Goal: Information Seeking & Learning: Learn about a topic

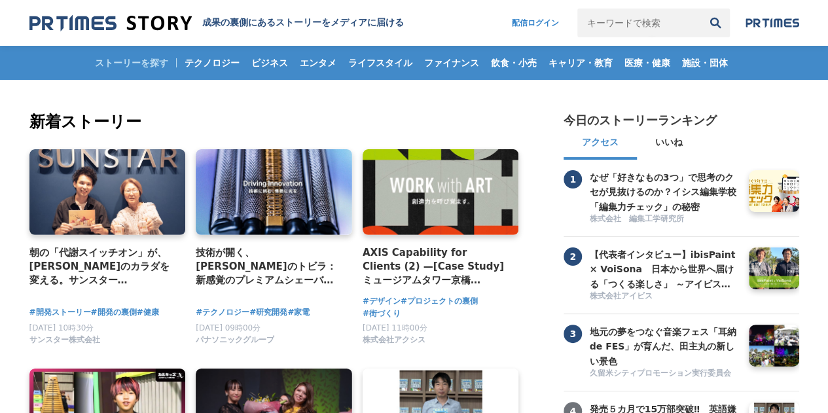
click at [597, 24] on input "キーワードで検索" at bounding box center [639, 23] width 124 height 29
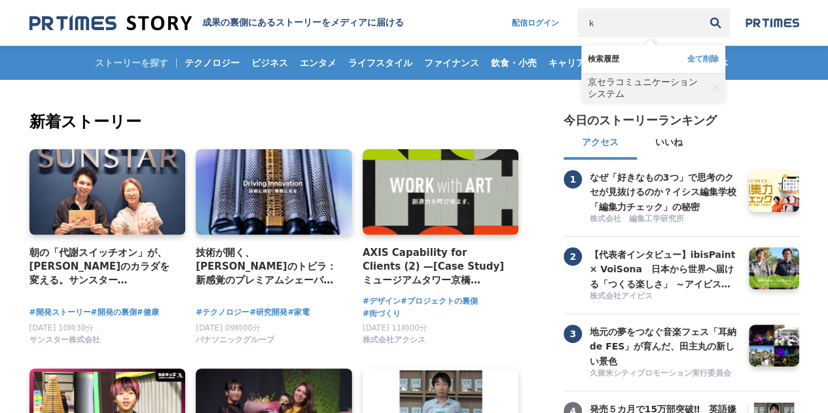
type input "ｋ"
click at [599, 81] on span "京セラコミュニケーションシステム" at bounding box center [647, 89] width 118 height 24
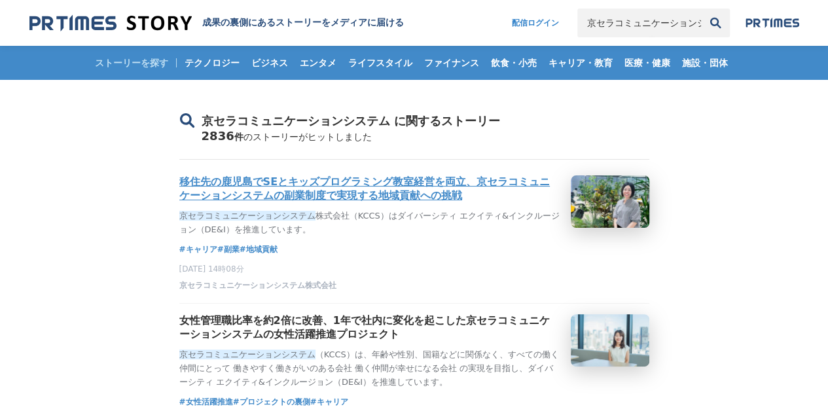
click at [477, 181] on h3 "移住先の鹿児島でSEとキッズプログラミング教室経営を両立、京セラコミュニケーションシステムの副業制度で実現する地域貢献への挑戦" at bounding box center [369, 188] width 381 height 27
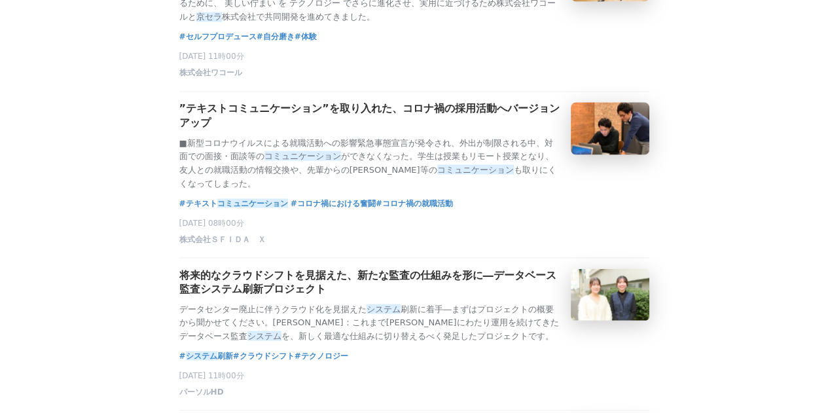
scroll to position [1709, 0]
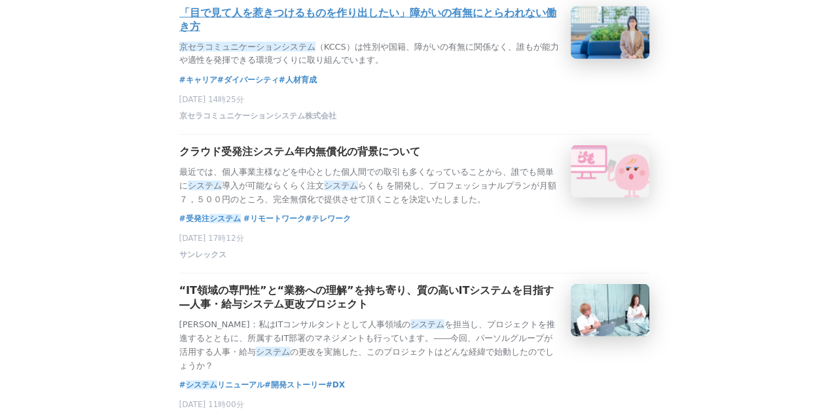
click at [505, 34] on h3 "「目で見て人を惹きつけるものを作り出したい」障がいの有無にとらわれない働き方" at bounding box center [369, 20] width 381 height 27
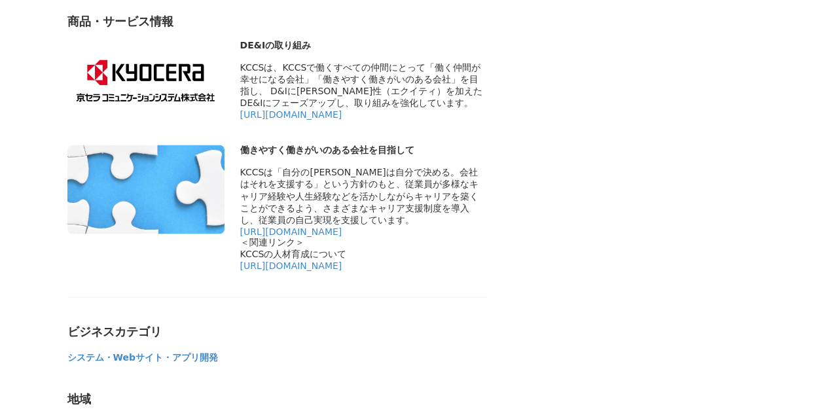
scroll to position [3493, 0]
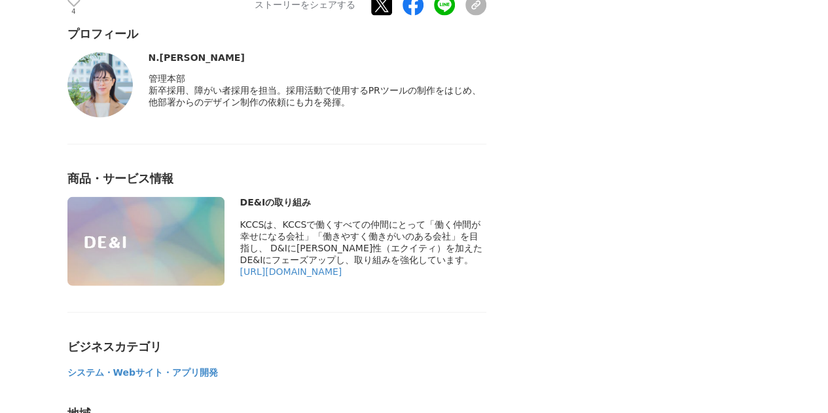
scroll to position [3877, 0]
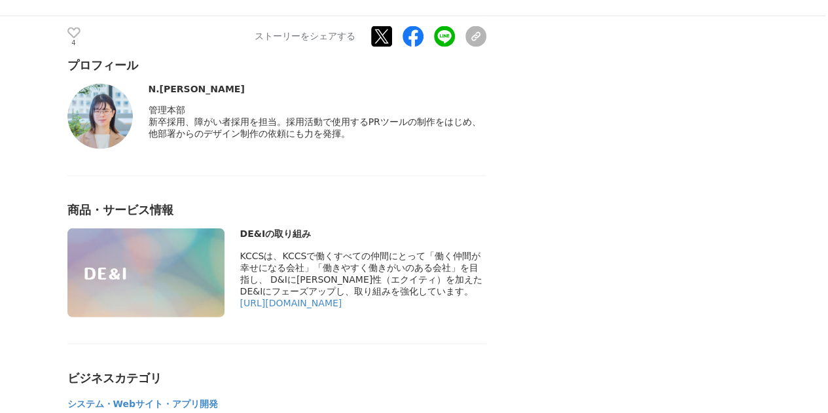
drag, startPoint x: 330, startPoint y: 245, endPoint x: 238, endPoint y: 240, distance: 91.8
click at [238, 240] on div "DE&Iの取り組み" at bounding box center [276, 272] width 419 height 89
copy div "DE&Iの取り組み"
drag, startPoint x: 333, startPoint y: 341, endPoint x: 238, endPoint y: 265, distance: 121.1
click at [238, 265] on div "DE&Iの取り組み" at bounding box center [276, 272] width 419 height 89
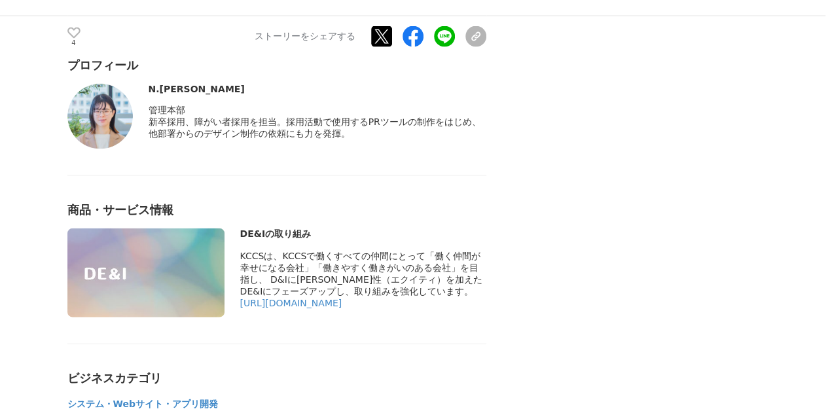
copy div "KCCSは、KCCSで働くすべての仲間にとって「働く仲間が幸せになる会社」「働きやすく働きがいのある会社」を目指し、 D&Iに公平性（エクイティ）を加えたDE…"
click at [456, 175] on div "プロフィール N.Tanaka 管理本部 地域" at bounding box center [276, 268] width 419 height 421
click at [206, 281] on img at bounding box center [145, 272] width 157 height 89
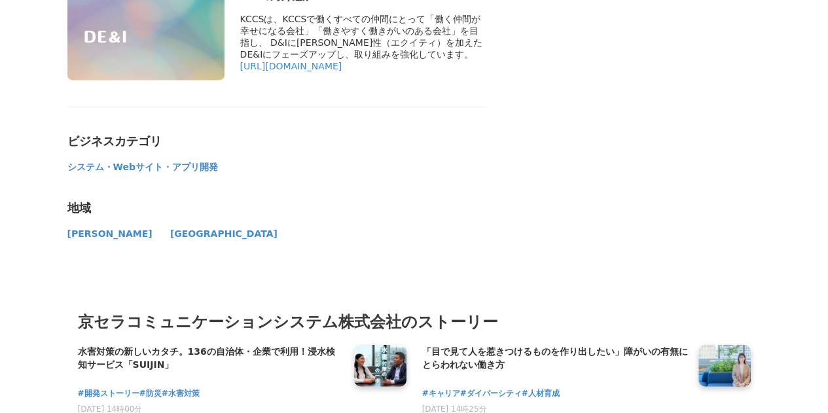
scroll to position [4157, 0]
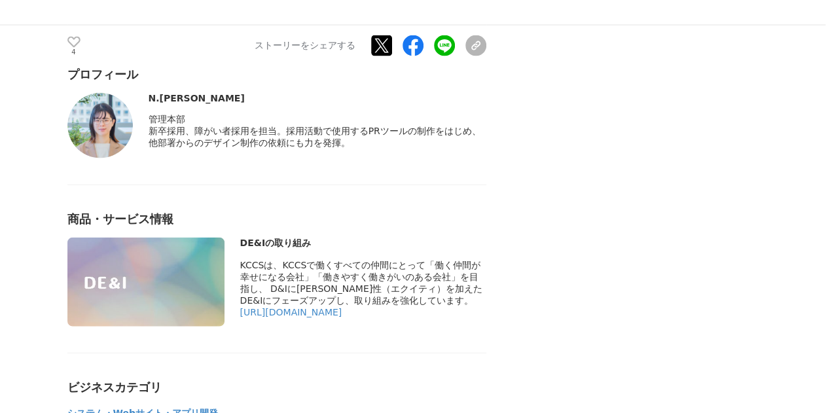
scroll to position [3874, 0]
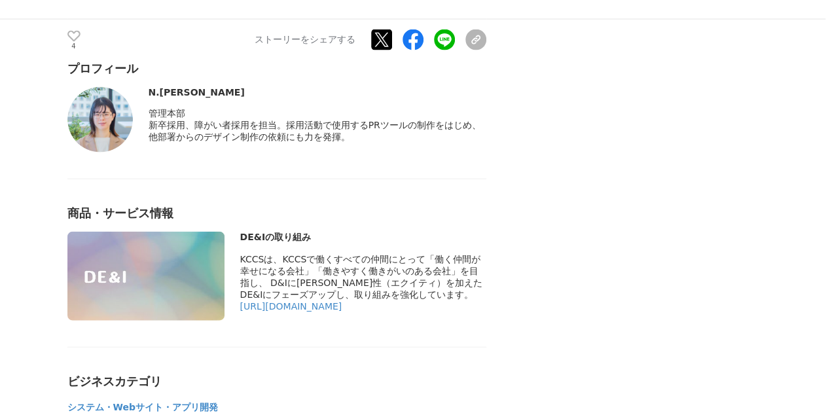
click at [208, 310] on img at bounding box center [145, 276] width 157 height 89
